Goal: Information Seeking & Learning: Learn about a topic

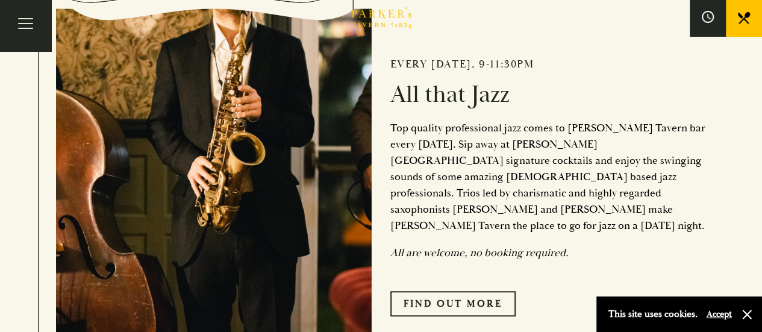
scroll to position [60, 0]
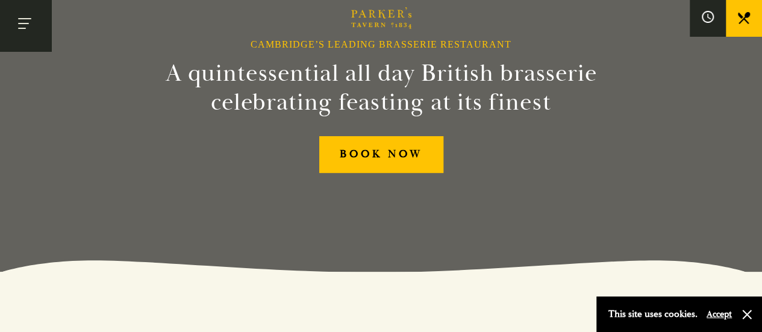
click at [27, 26] on button "Toggle navigation" at bounding box center [25, 25] width 51 height 51
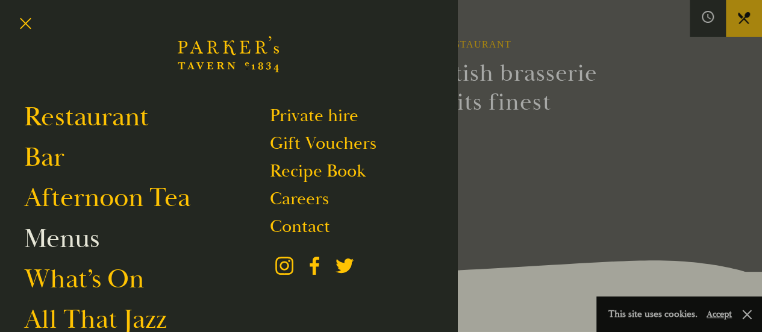
click at [82, 235] on link "Menus" at bounding box center [61, 239] width 75 height 34
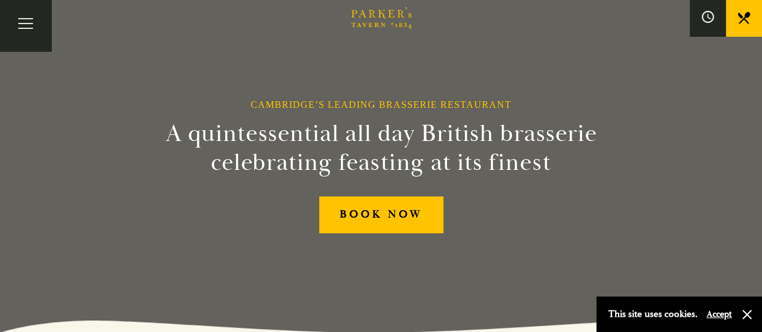
click at [736, 23] on link at bounding box center [744, 18] width 36 height 36
click at [25, 14] on button "Toggle navigation" at bounding box center [25, 25] width 51 height 51
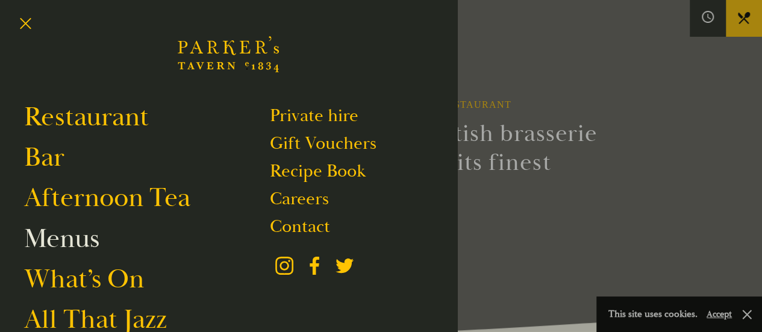
click at [70, 242] on link "Menus" at bounding box center [61, 239] width 75 height 34
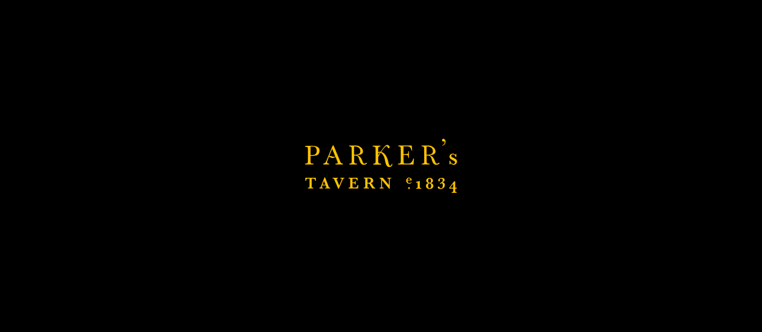
scroll to position [120, 0]
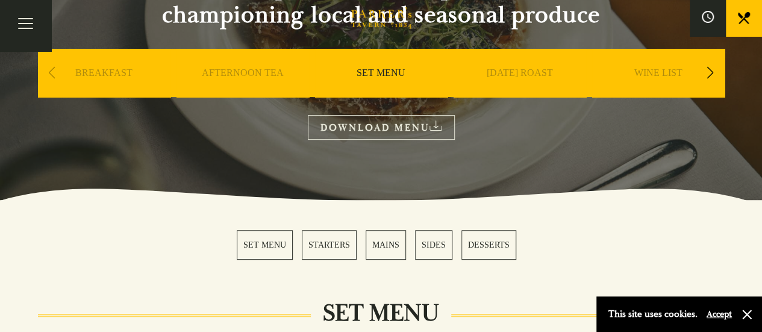
scroll to position [181, 0]
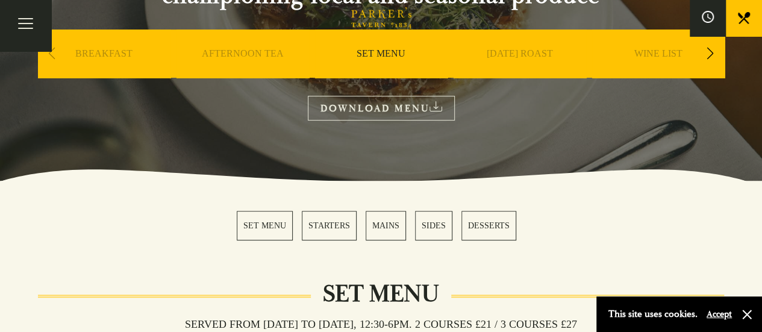
click at [401, 102] on link "DOWNLOAD MENU" at bounding box center [381, 108] width 147 height 25
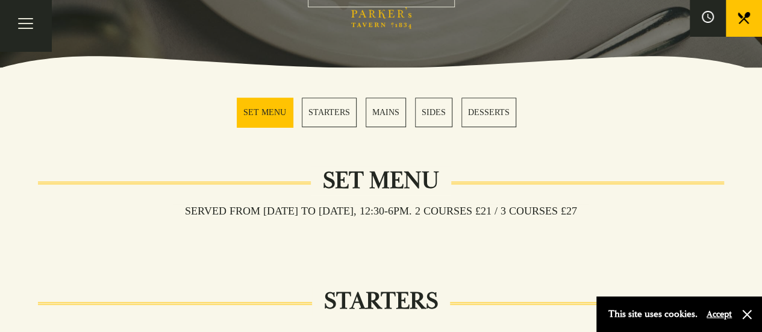
scroll to position [301, 0]
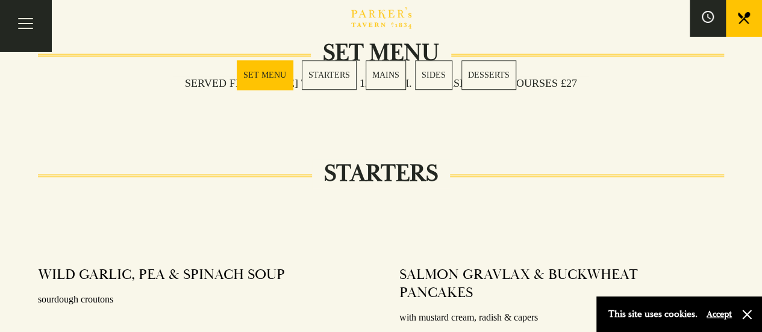
click at [380, 70] on link "MAINS" at bounding box center [386, 75] width 40 height 30
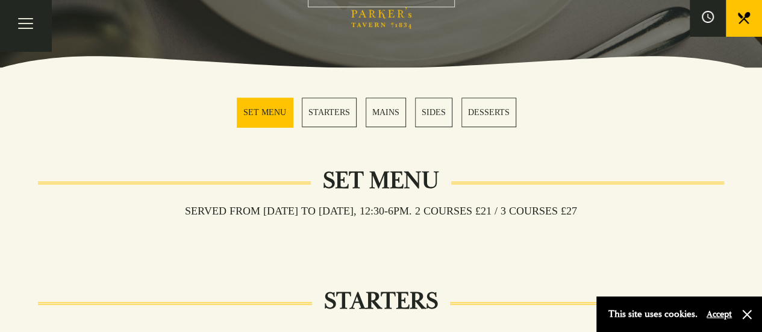
scroll to position [215, 0]
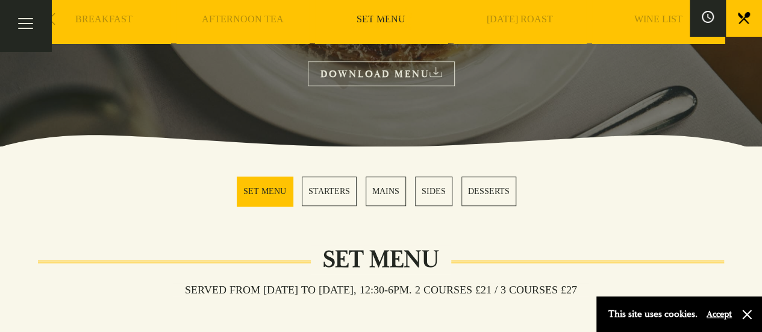
click at [54, 16] on div "Previous slide" at bounding box center [52, 19] width 16 height 27
click at [49, 16] on button "Toggle navigation" at bounding box center [25, 25] width 51 height 51
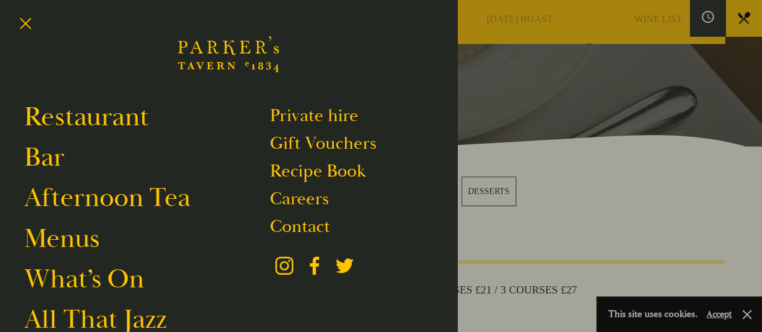
click at [631, 155] on div at bounding box center [381, 166] width 762 height 332
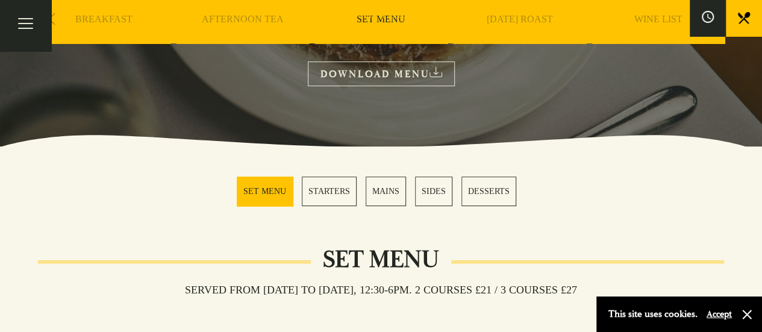
click at [392, 75] on link "DOWNLOAD MENU" at bounding box center [381, 73] width 147 height 25
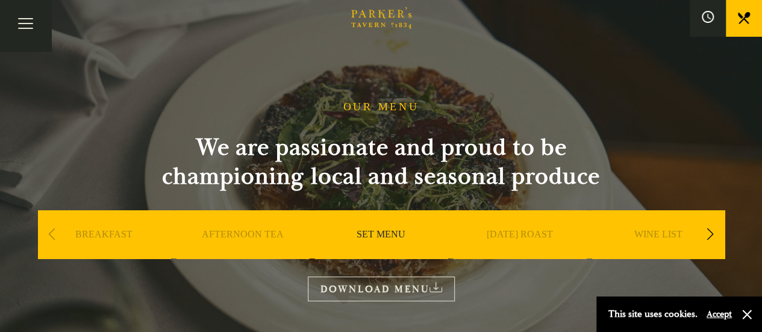
scroll to position [181, 0]
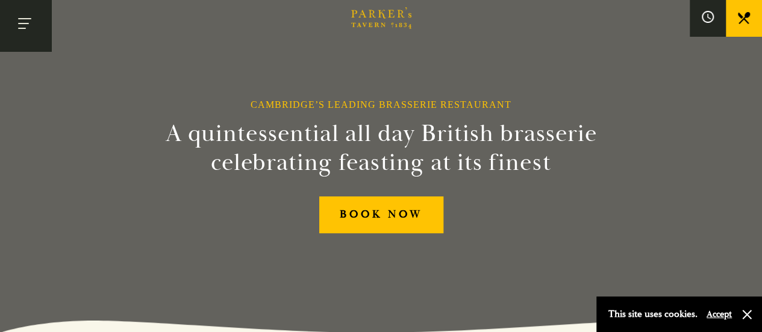
click at [28, 25] on button "Toggle navigation" at bounding box center [25, 25] width 51 height 51
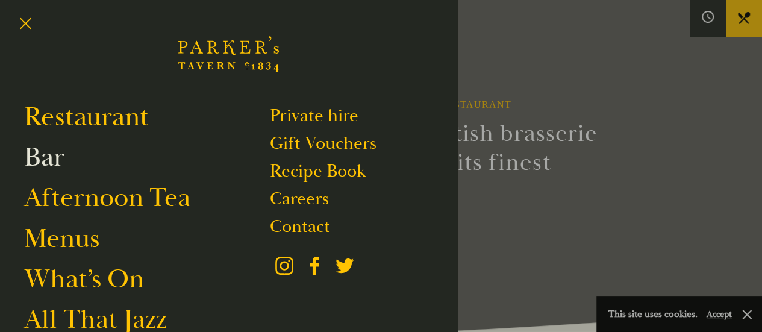
click at [57, 160] on link "Bar" at bounding box center [44, 157] width 40 height 34
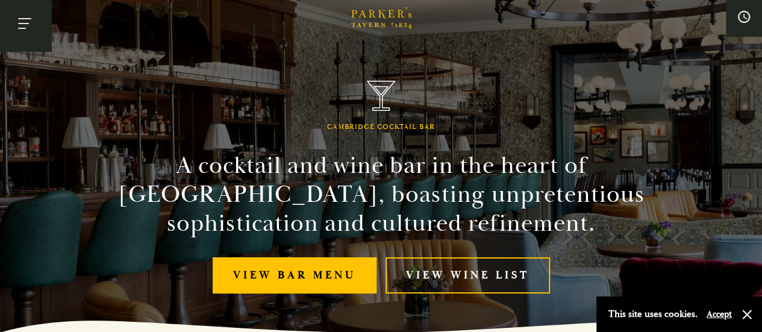
click at [15, 23] on button "Toggle navigation" at bounding box center [25, 25] width 51 height 51
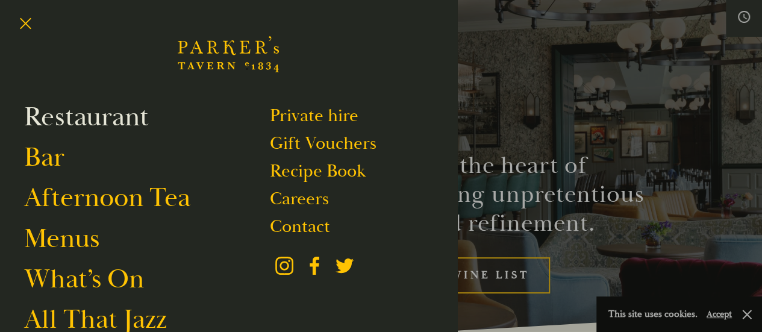
click at [90, 116] on link "Restaurant" at bounding box center [86, 117] width 125 height 34
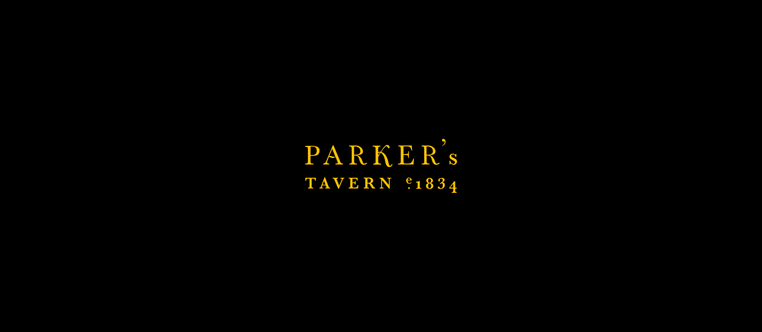
scroll to position [301, 0]
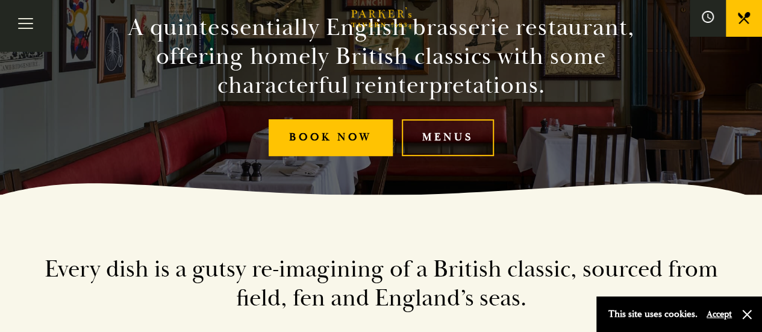
scroll to position [181, 0]
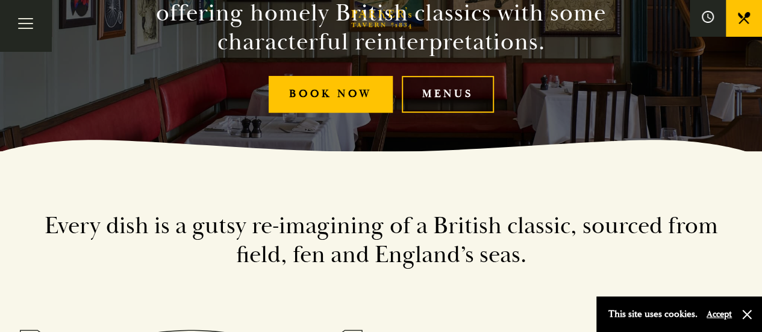
click at [445, 83] on link "Menus" at bounding box center [448, 94] width 92 height 37
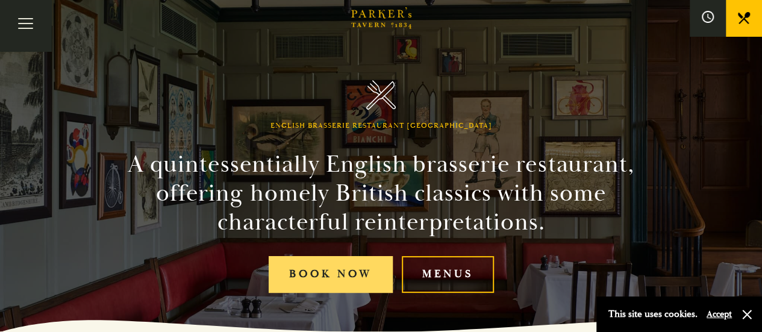
scroll to position [0, 0]
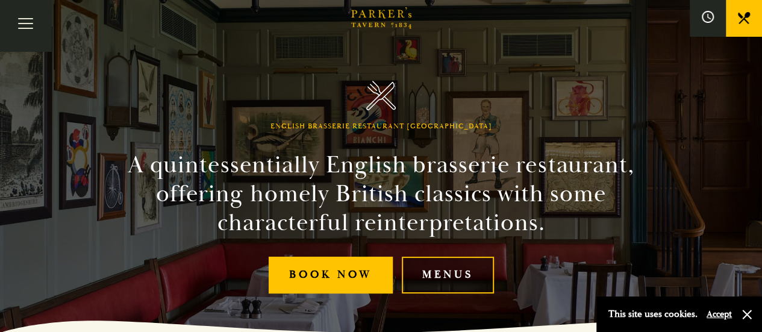
click at [443, 266] on link "Menus" at bounding box center [448, 275] width 92 height 37
click at [24, 20] on button "Toggle navigation" at bounding box center [25, 25] width 51 height 51
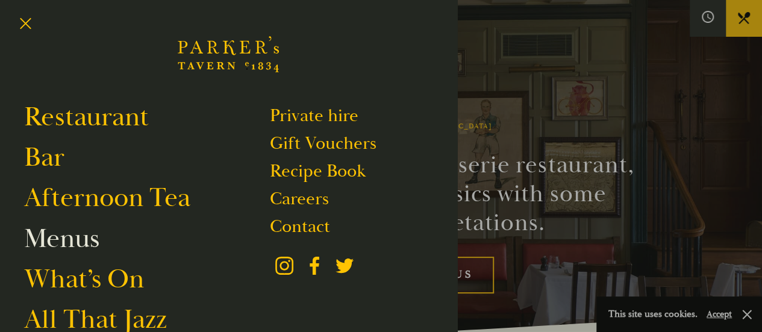
click at [72, 241] on link "Menus" at bounding box center [61, 239] width 75 height 34
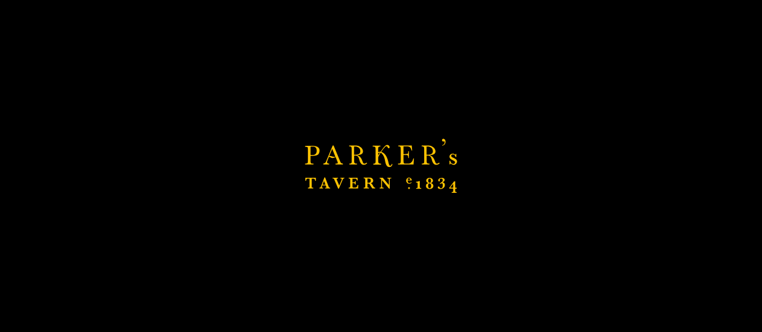
scroll to position [181, 0]
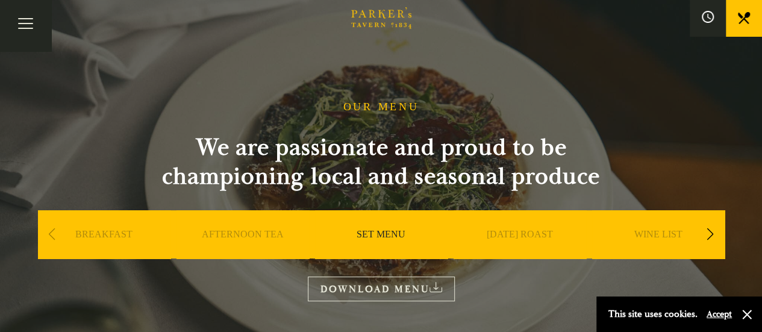
scroll to position [181, 0]
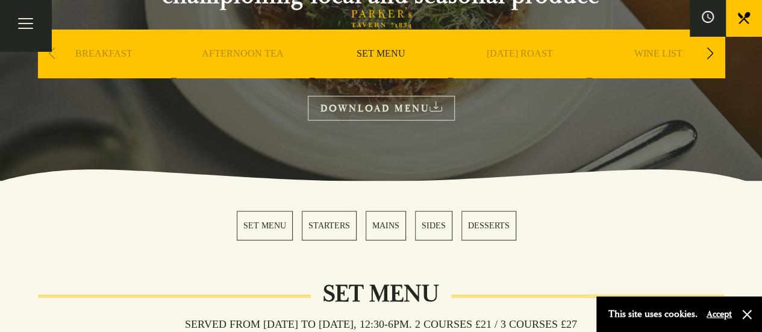
click at [396, 107] on link "DOWNLOAD MENU" at bounding box center [381, 108] width 147 height 25
